Goal: Task Accomplishment & Management: Use online tool/utility

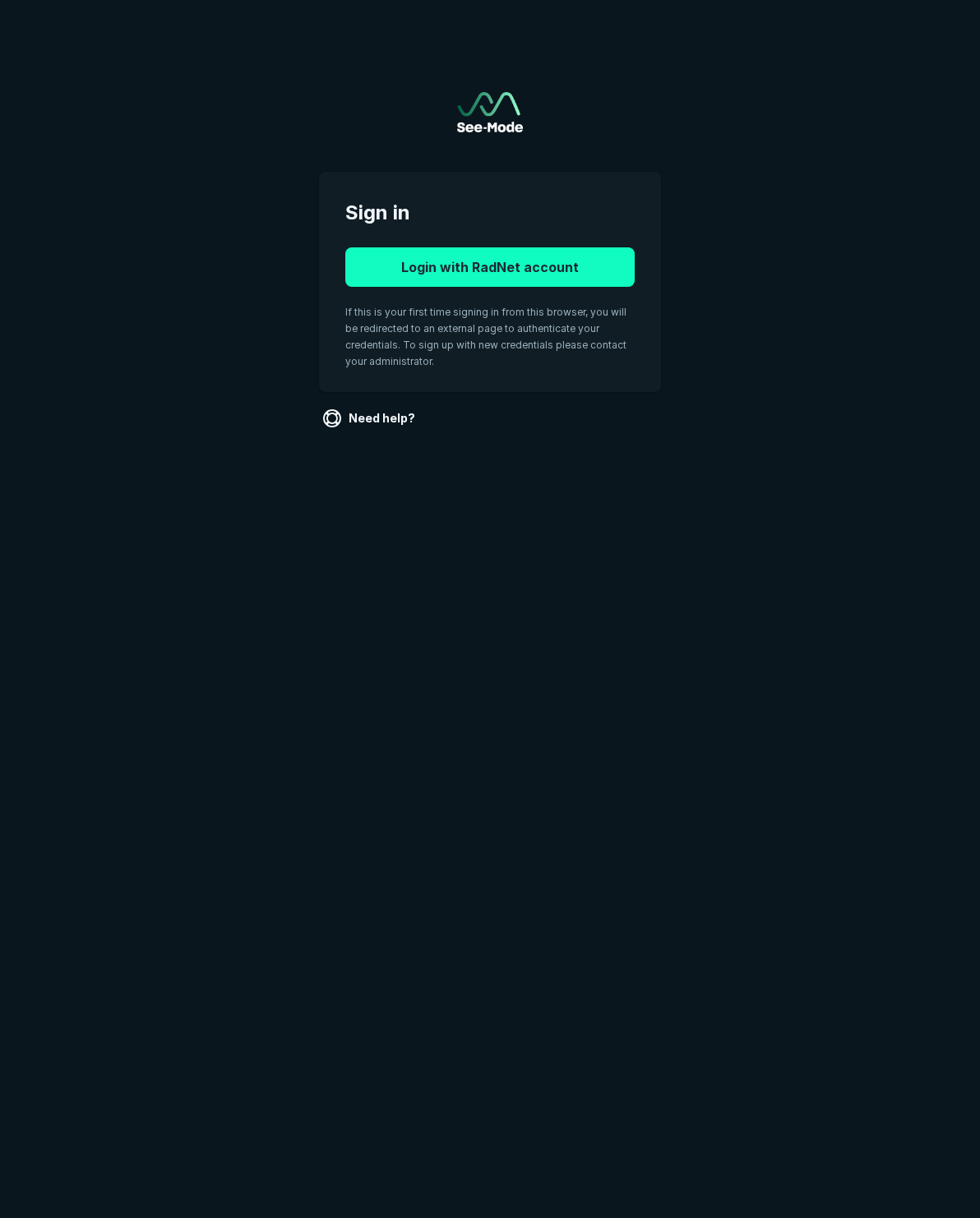
click at [446, 248] on button "Login with RadNet account" at bounding box center [489, 267] width 290 height 40
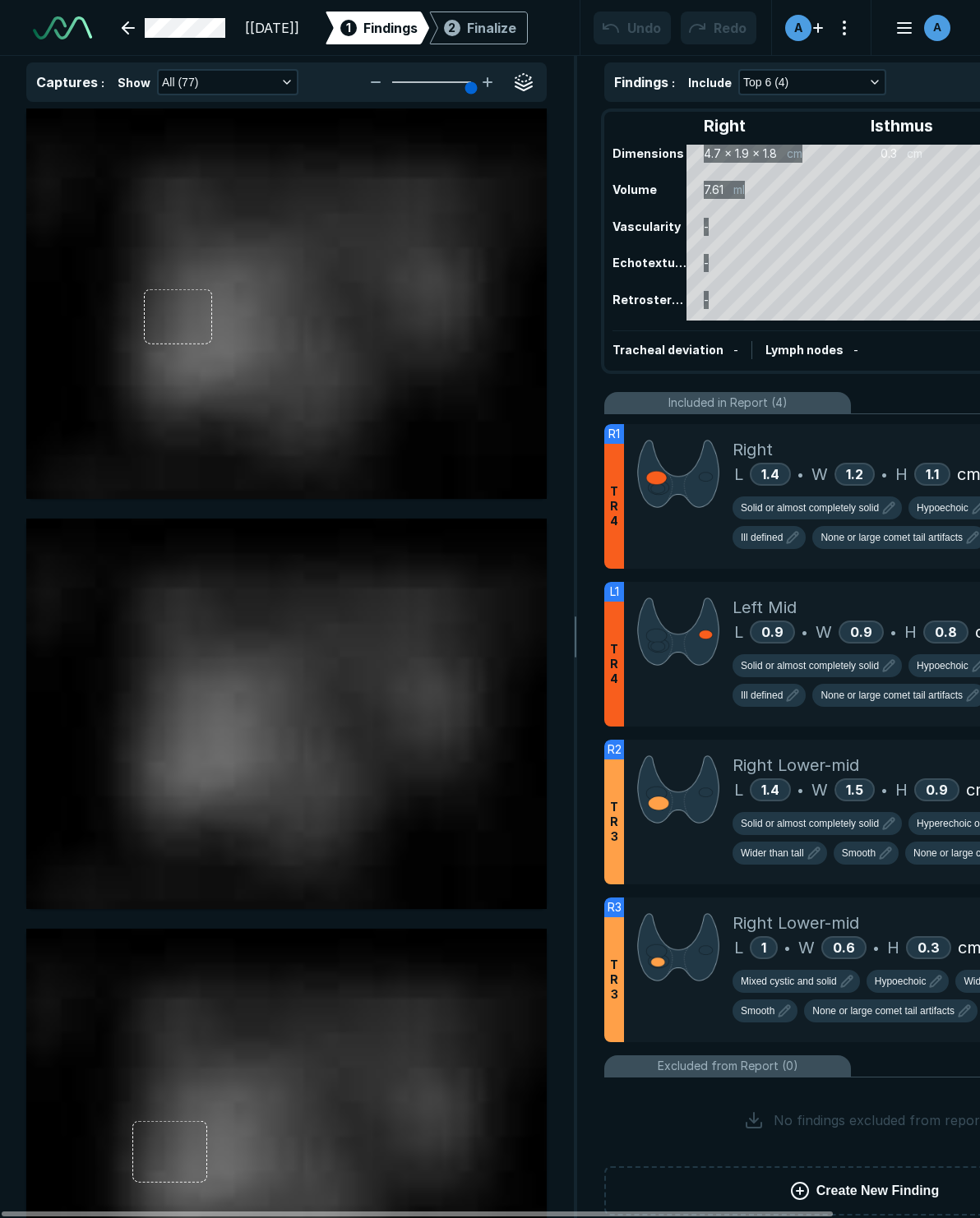
scroll to position [3229, 4439]
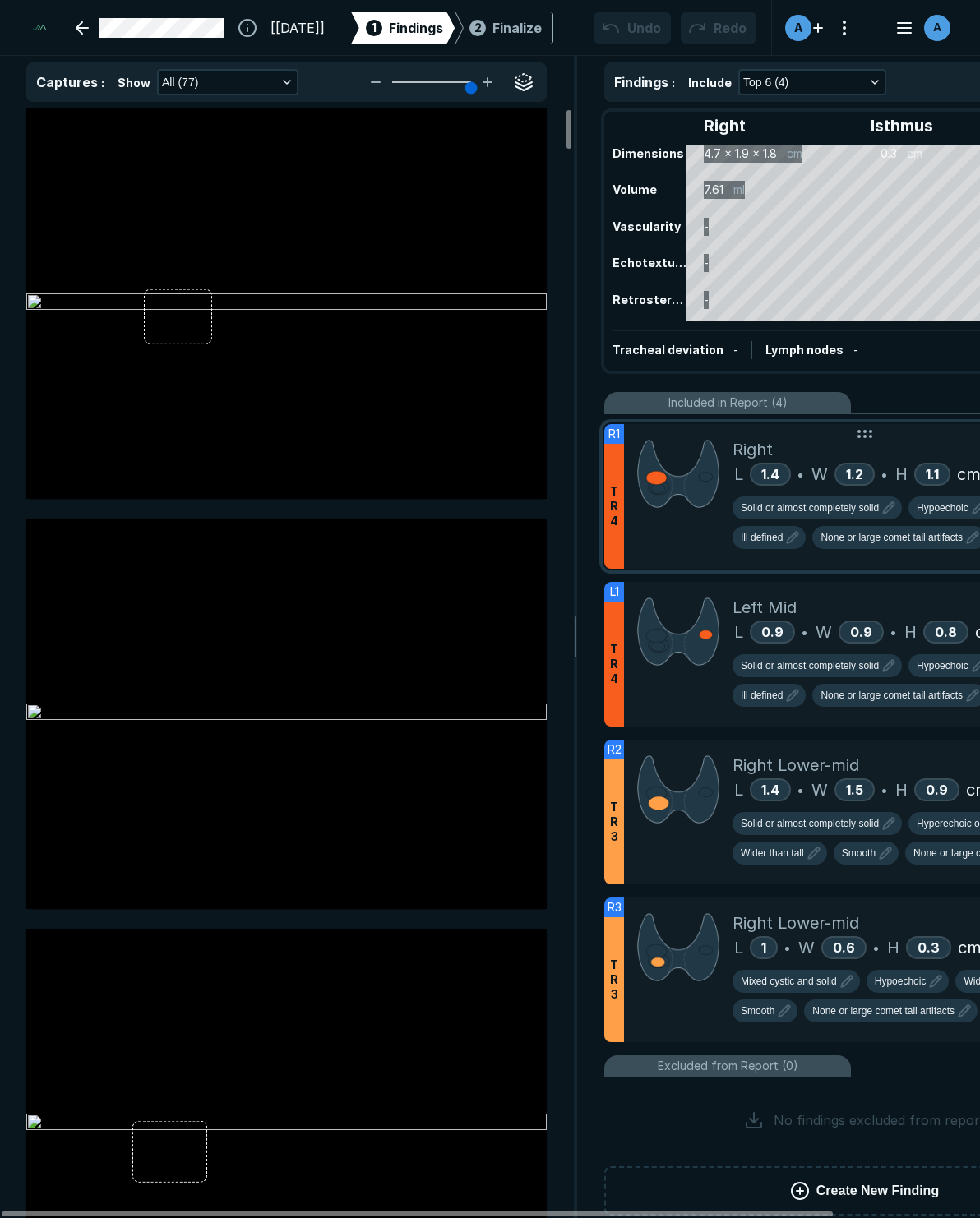
click at [684, 545] on div at bounding box center [678, 496] width 109 height 144
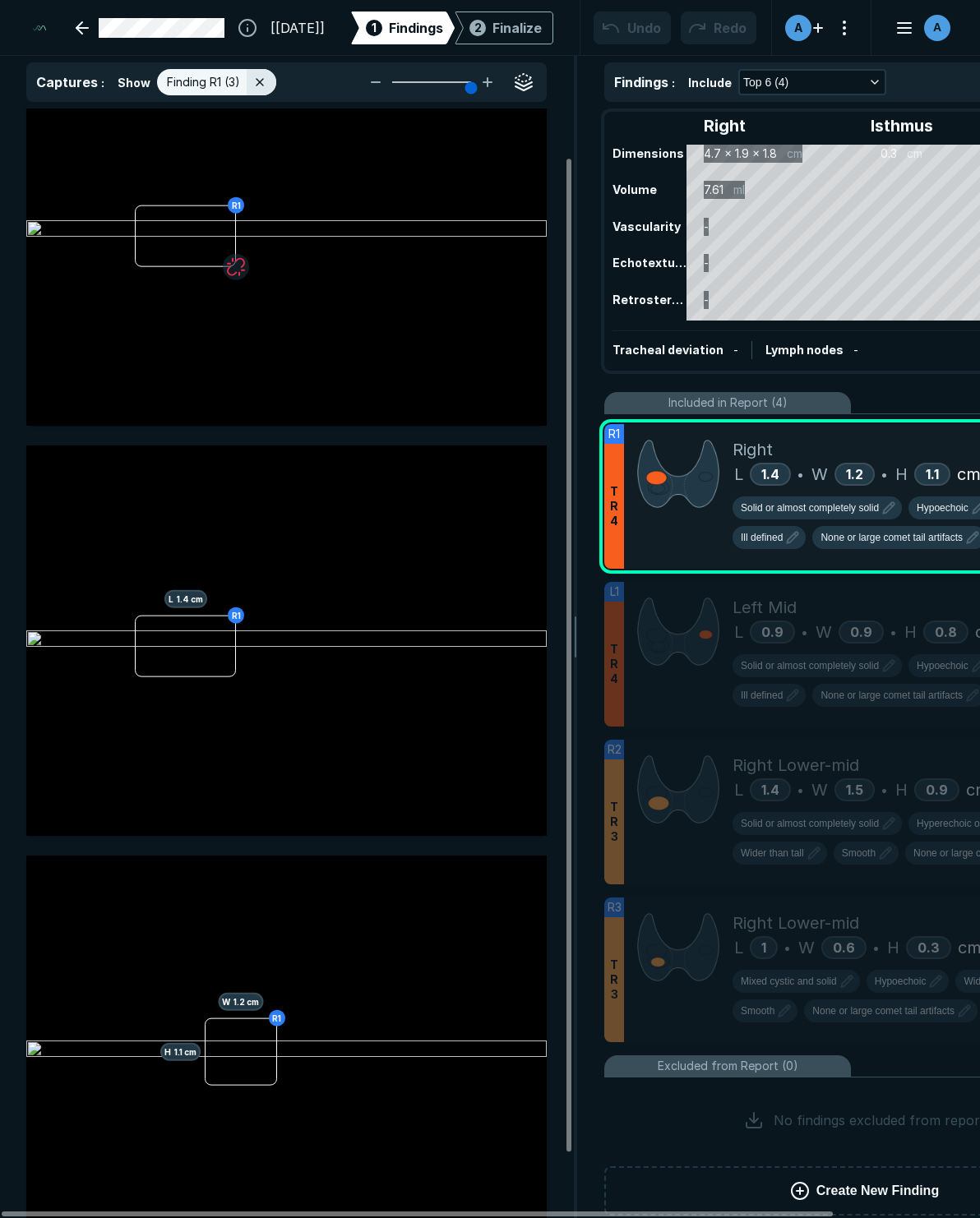
scroll to position [44, 0]
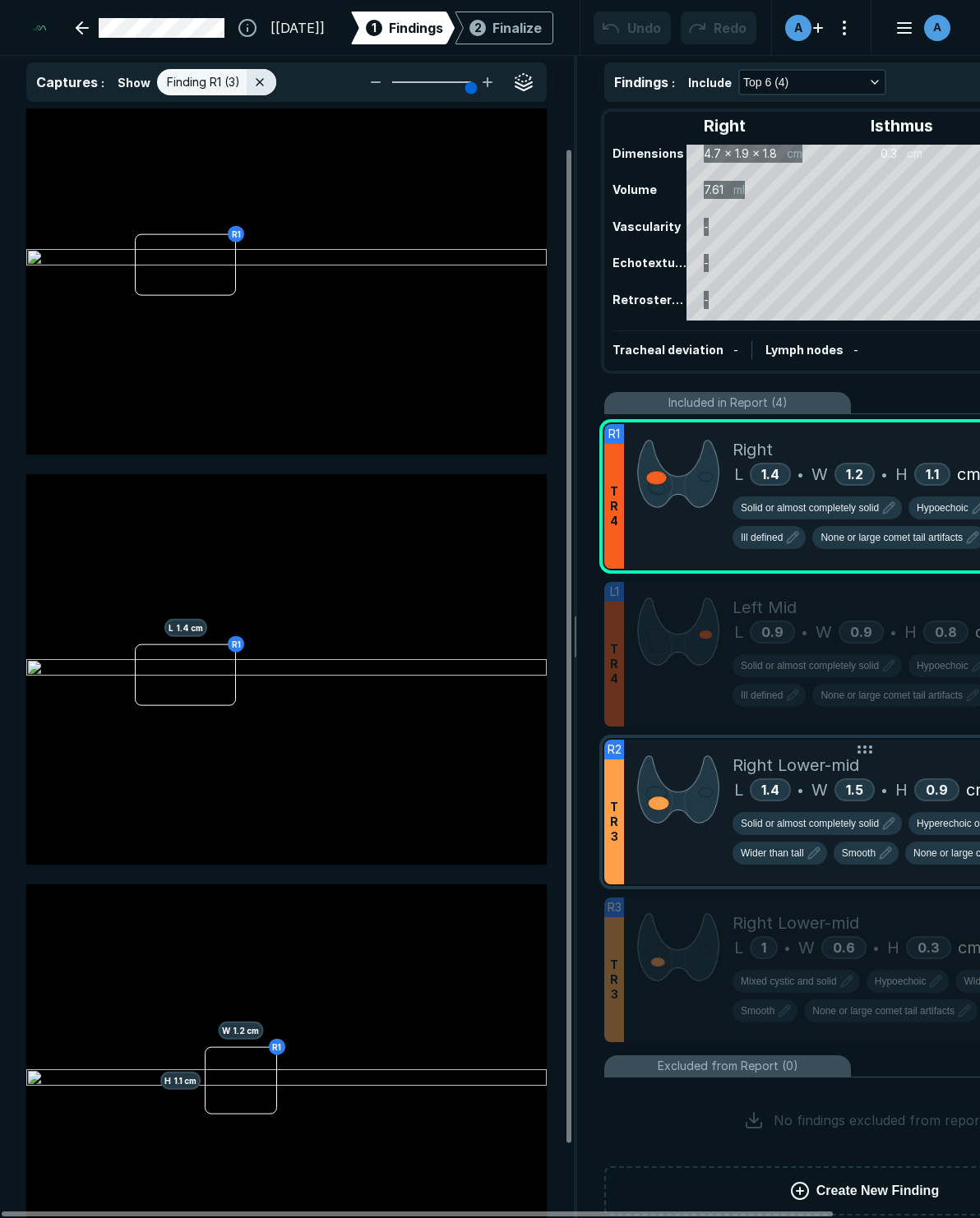
click at [655, 846] on div at bounding box center [678, 812] width 109 height 144
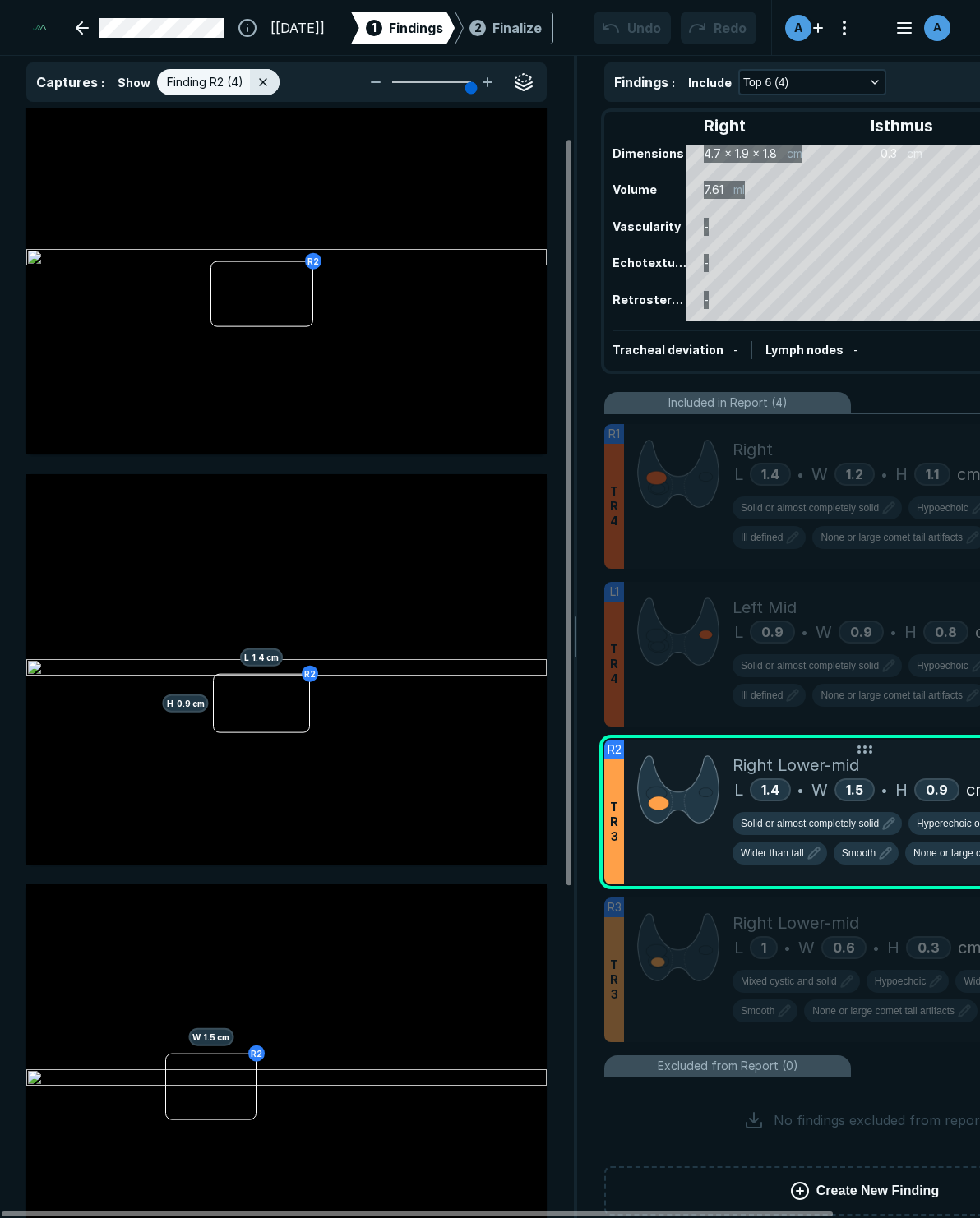
scroll to position [24, 0]
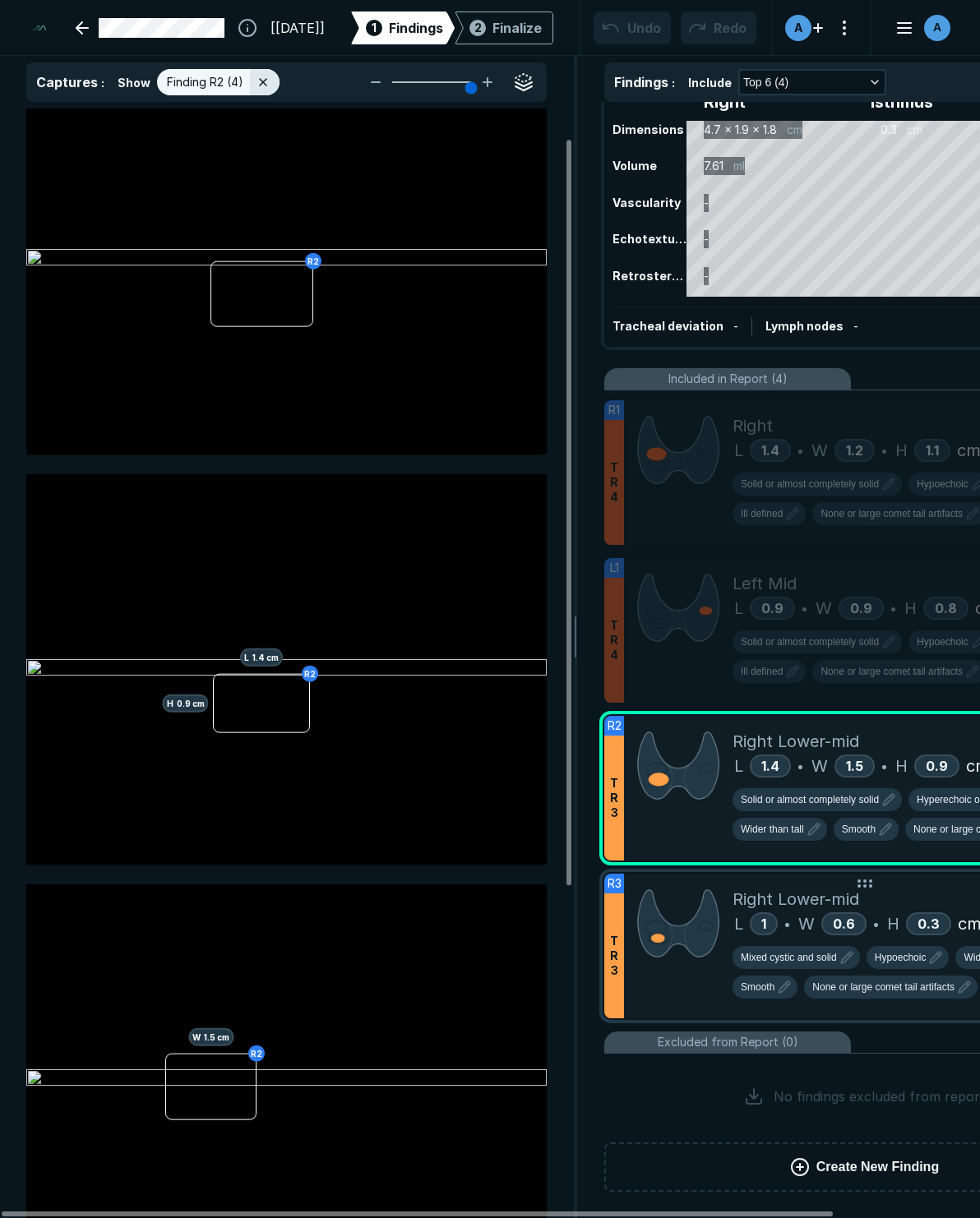
click at [672, 975] on div at bounding box center [678, 946] width 109 height 144
